Goal: Task Accomplishment & Management: Manage account settings

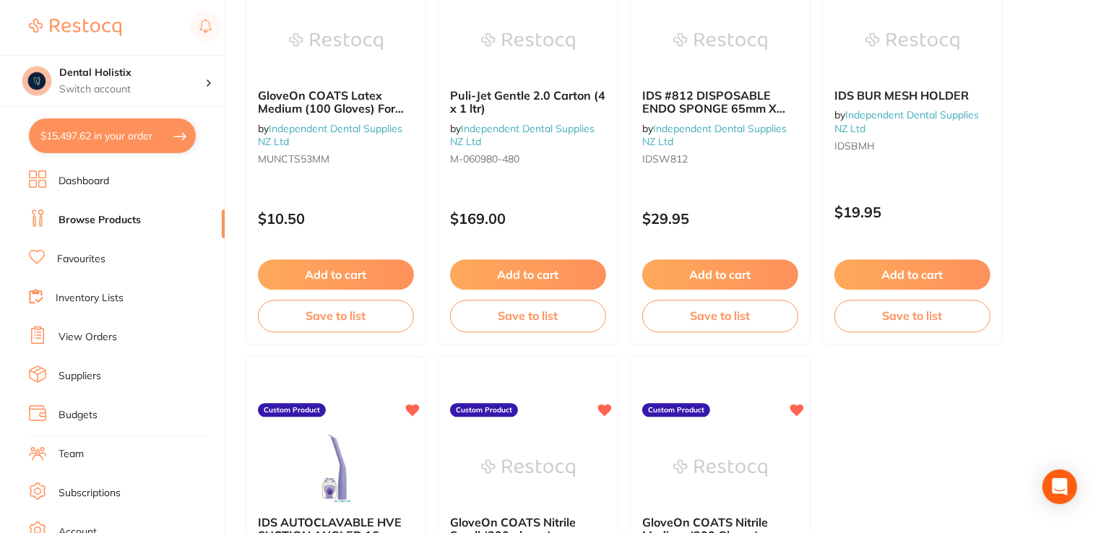
click at [82, 186] on link "Dashboard" at bounding box center [84, 181] width 51 height 14
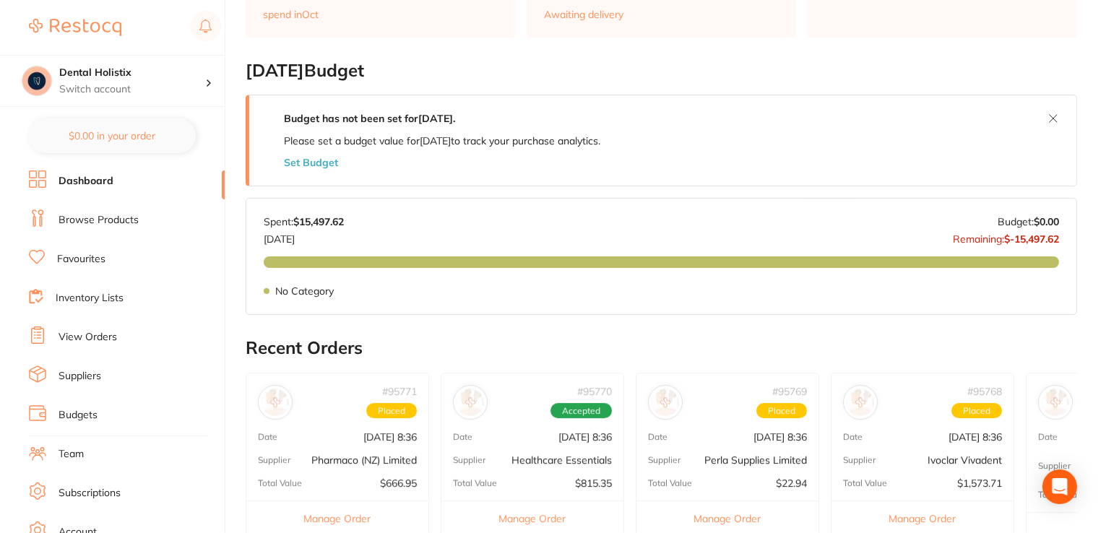
scroll to position [217, 0]
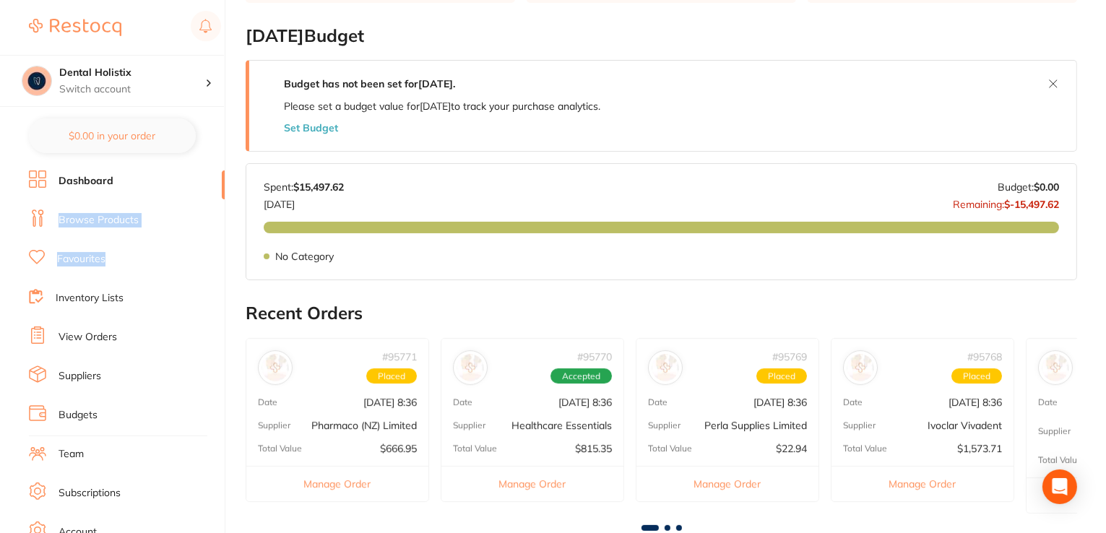
drag, startPoint x: 216, startPoint y: 186, endPoint x: 200, endPoint y: 252, distance: 68.4
click at [200, 252] on ul "Dashboard Browse Products Favourites Inventory Lists View Orders Suppliers Budg…" at bounding box center [127, 420] width 196 height 499
click at [79, 421] on link "Budgets" at bounding box center [78, 415] width 39 height 14
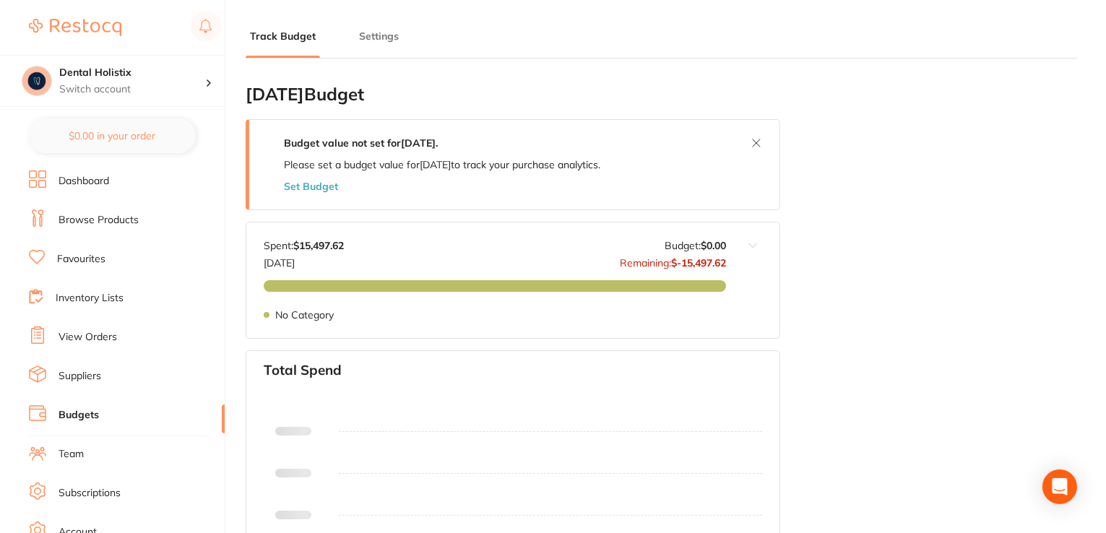
type input "0.0"
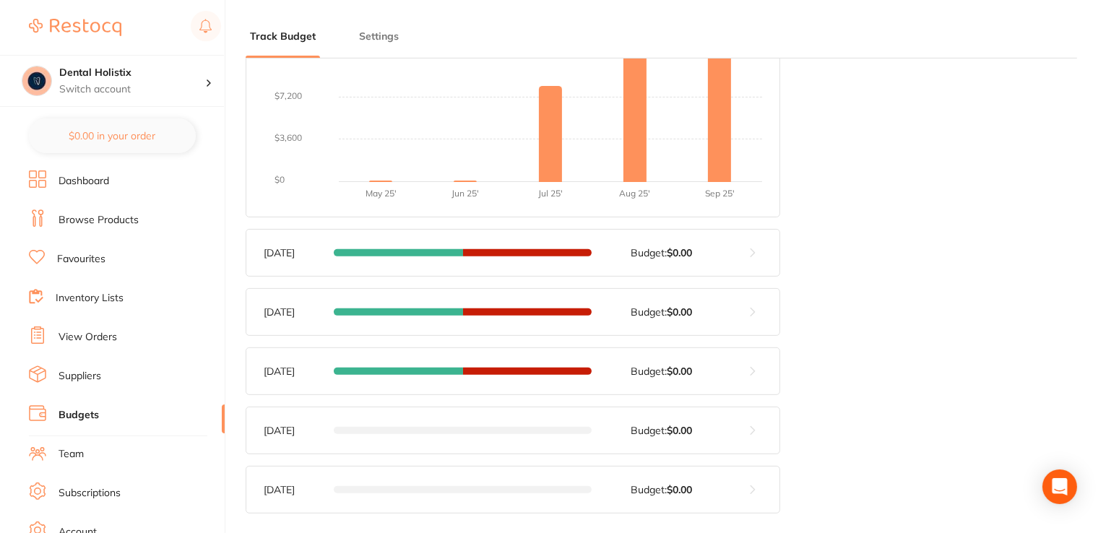
scroll to position [464, 0]
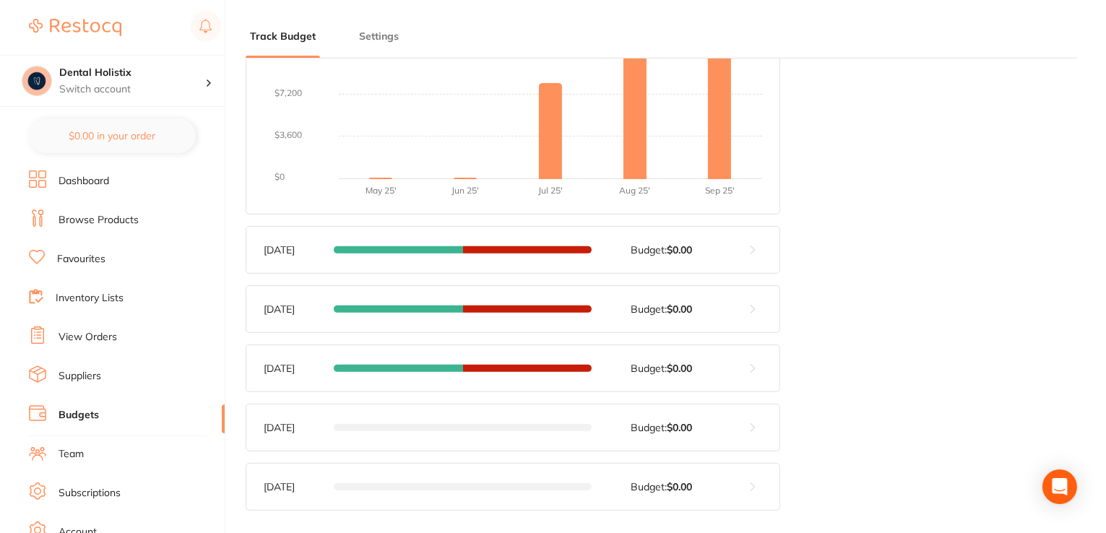
click at [950, 330] on div "[DATE] Budget Budget value not set for [DATE] . Please set a budget value for […" at bounding box center [662, 64] width 832 height 916
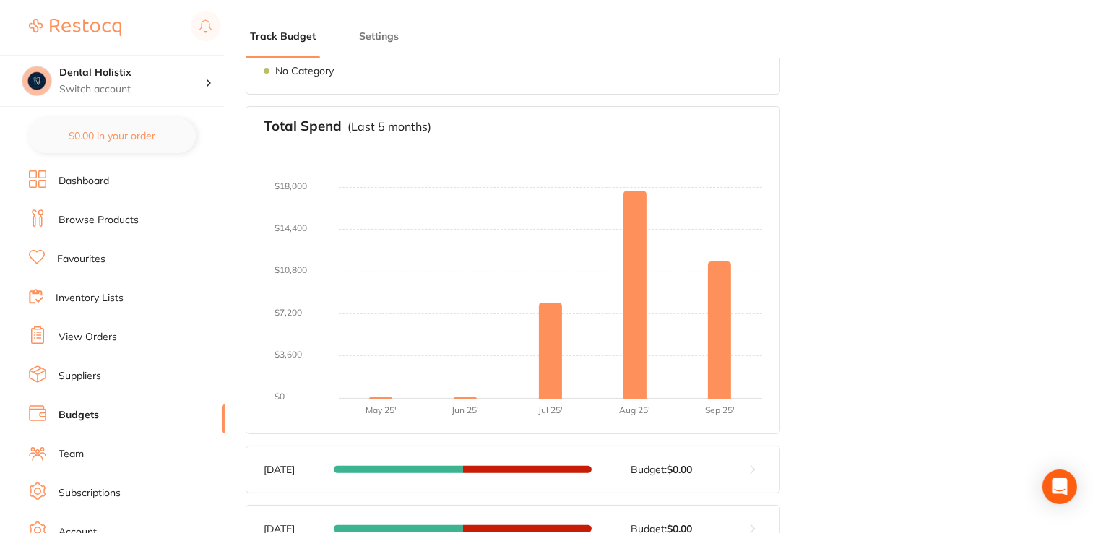
scroll to position [246, 0]
click at [82, 330] on link "View Orders" at bounding box center [88, 337] width 59 height 14
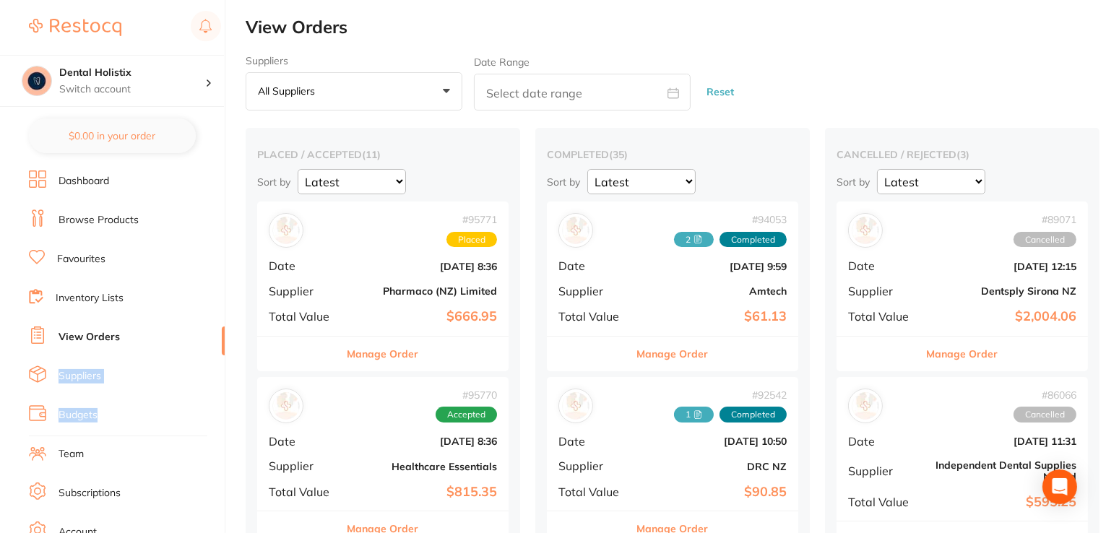
drag, startPoint x: 220, startPoint y: 345, endPoint x: 220, endPoint y: 434, distance: 89.6
click at [220, 434] on ul "Dashboard Browse Products Favourites Inventory Lists View Orders Suppliers Budg…" at bounding box center [127, 420] width 196 height 499
click at [74, 416] on link "Budgets" at bounding box center [78, 415] width 39 height 14
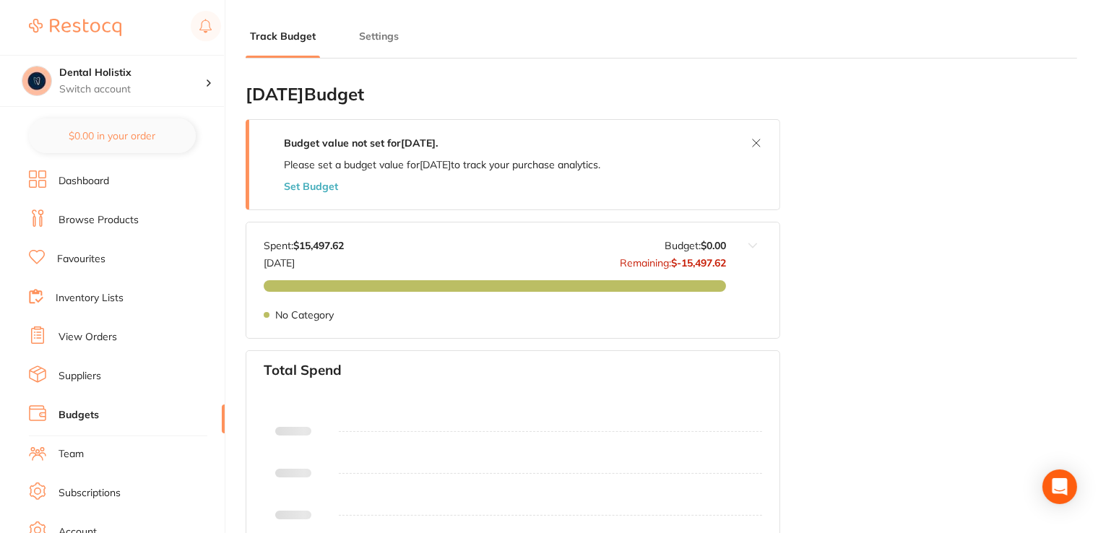
type input "0.0"
click at [95, 337] on link "View Orders" at bounding box center [88, 337] width 59 height 14
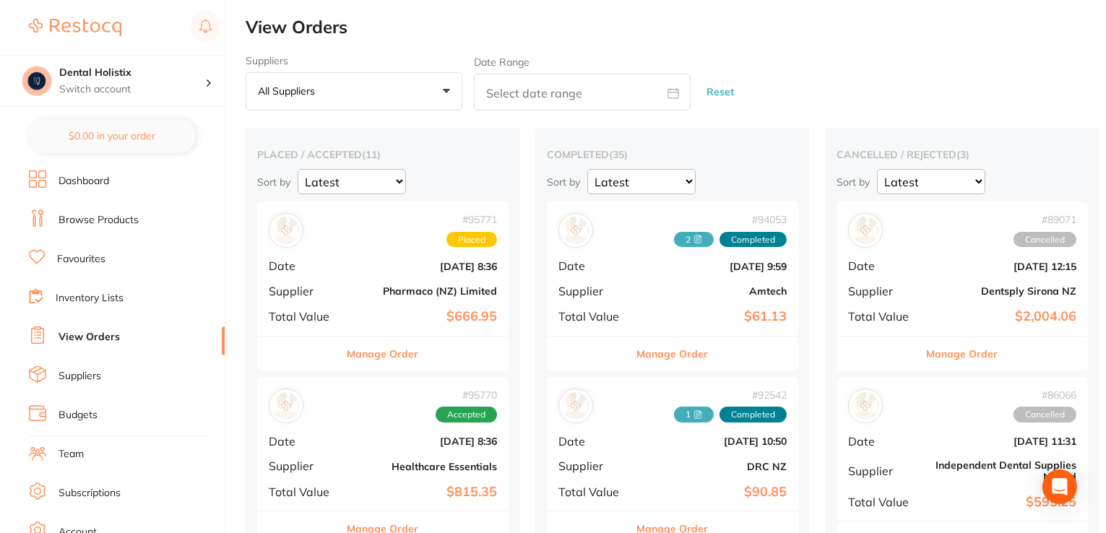
click at [384, 358] on button "Manage Order" at bounding box center [384, 354] width 72 height 35
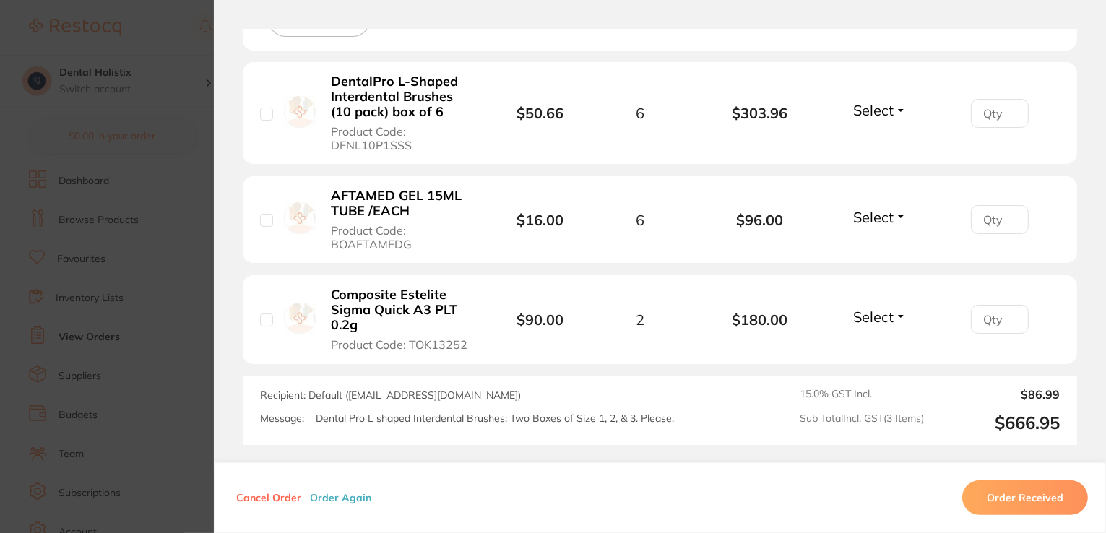
scroll to position [447, 0]
click at [987, 116] on input "number" at bounding box center [1000, 112] width 58 height 29
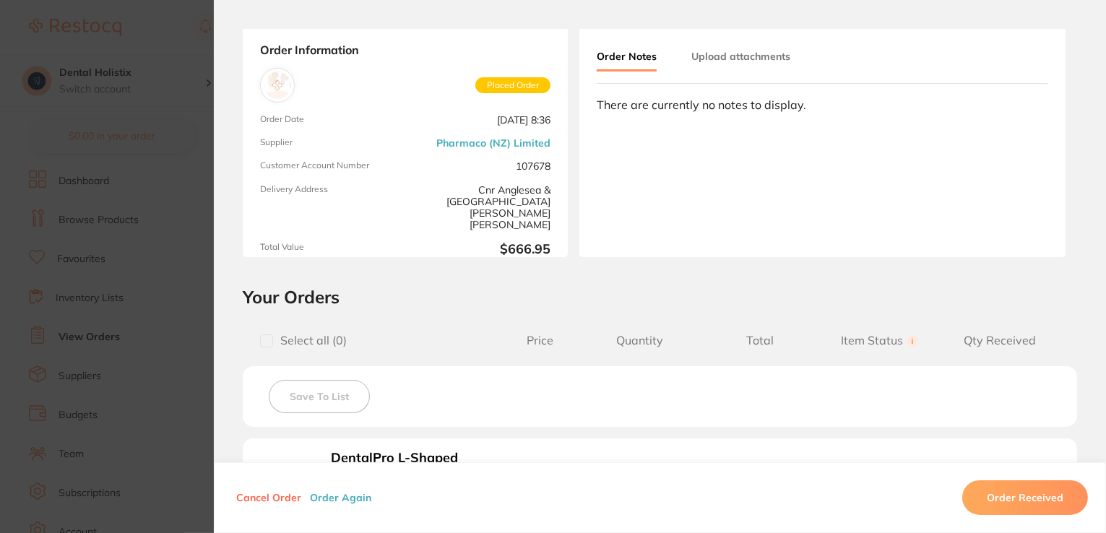
scroll to position [0, 0]
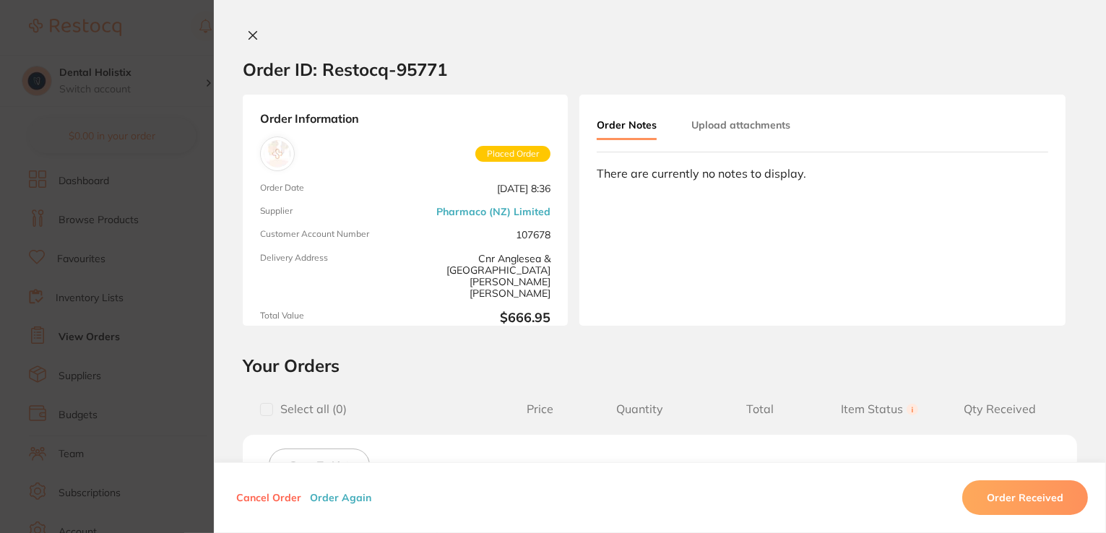
click at [249, 40] on icon at bounding box center [253, 36] width 12 height 12
